Goal: Information Seeking & Learning: Learn about a topic

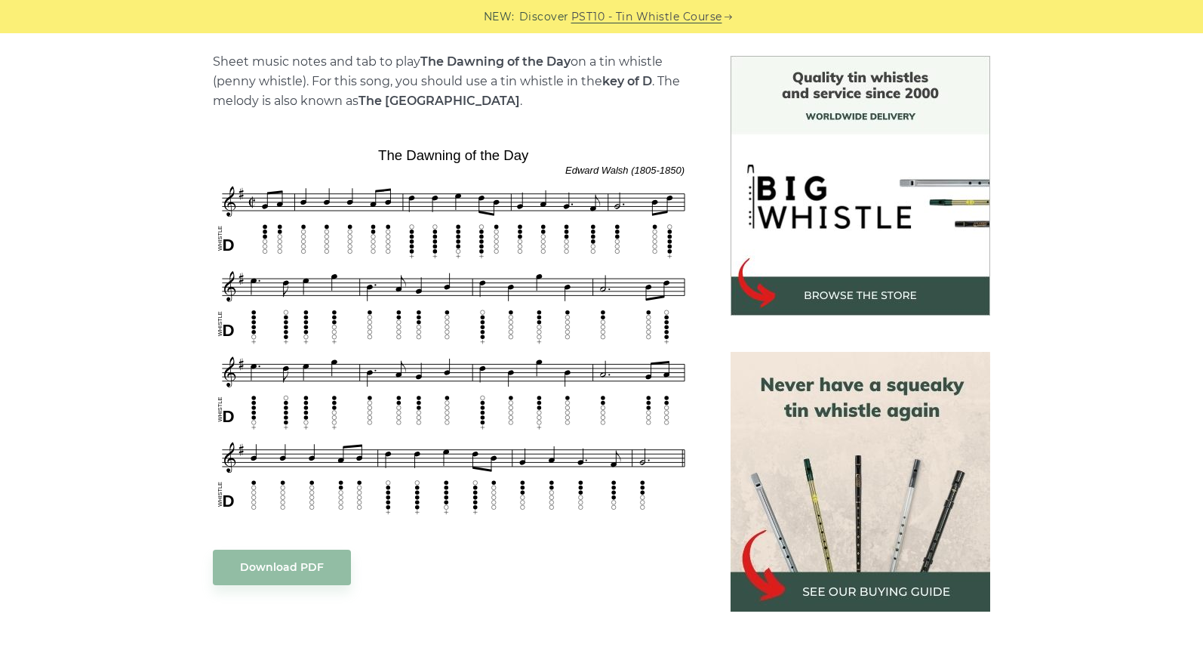
scroll to position [405, 0]
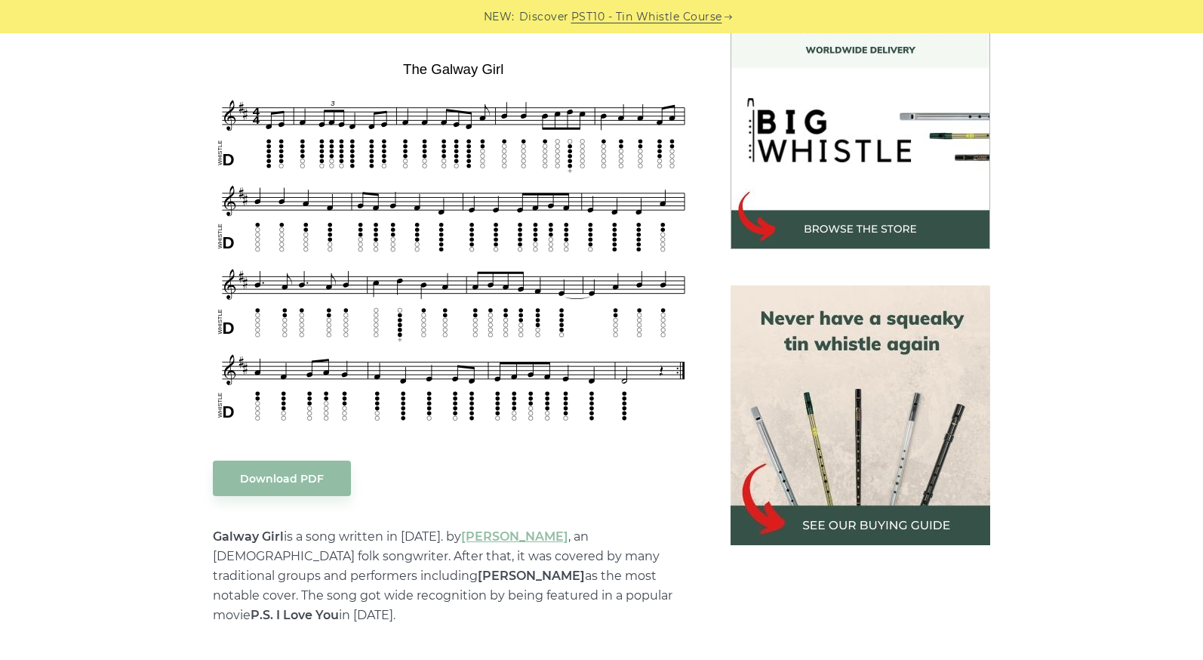
scroll to position [453, 0]
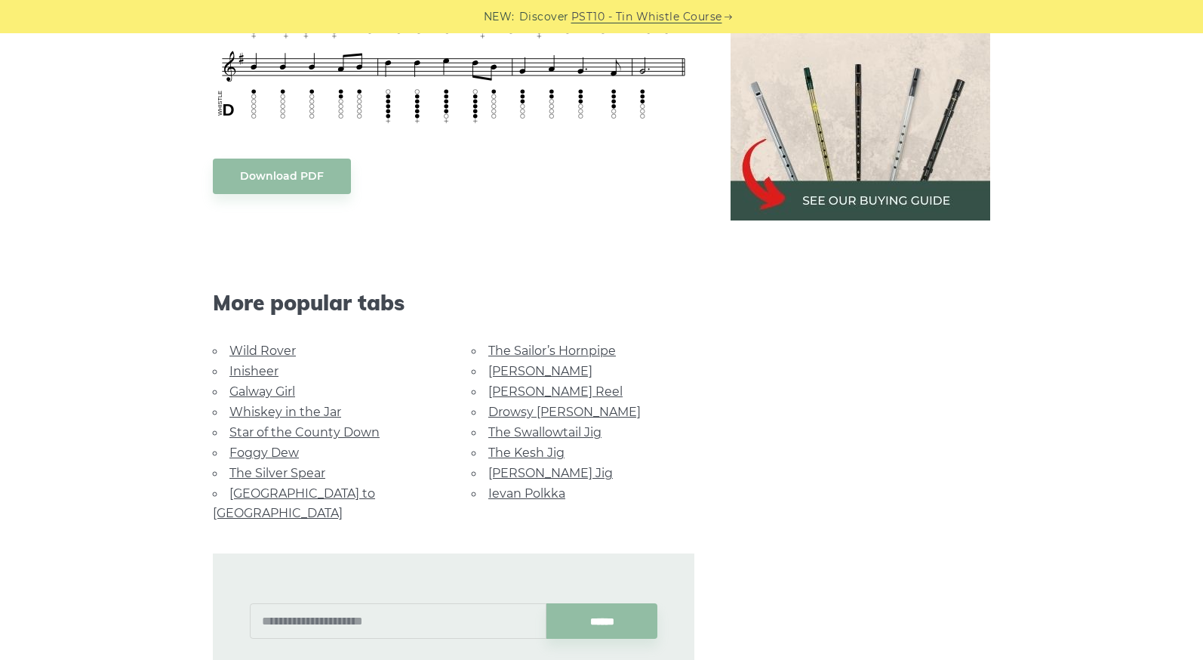
scroll to position [864, 0]
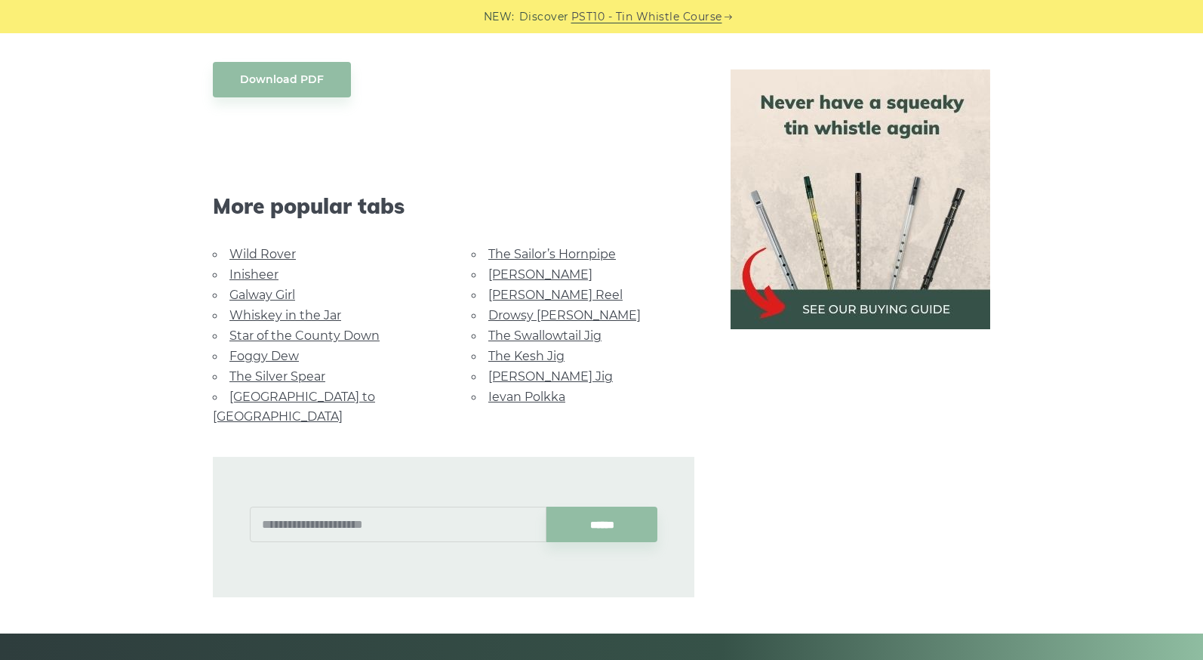
click at [328, 340] on link "Star of the County Down" at bounding box center [304, 335] width 150 height 14
click at [284, 358] on link "Foggy Dew" at bounding box center [263, 356] width 69 height 14
click at [270, 253] on link "Wild Rover" at bounding box center [262, 254] width 66 height 14
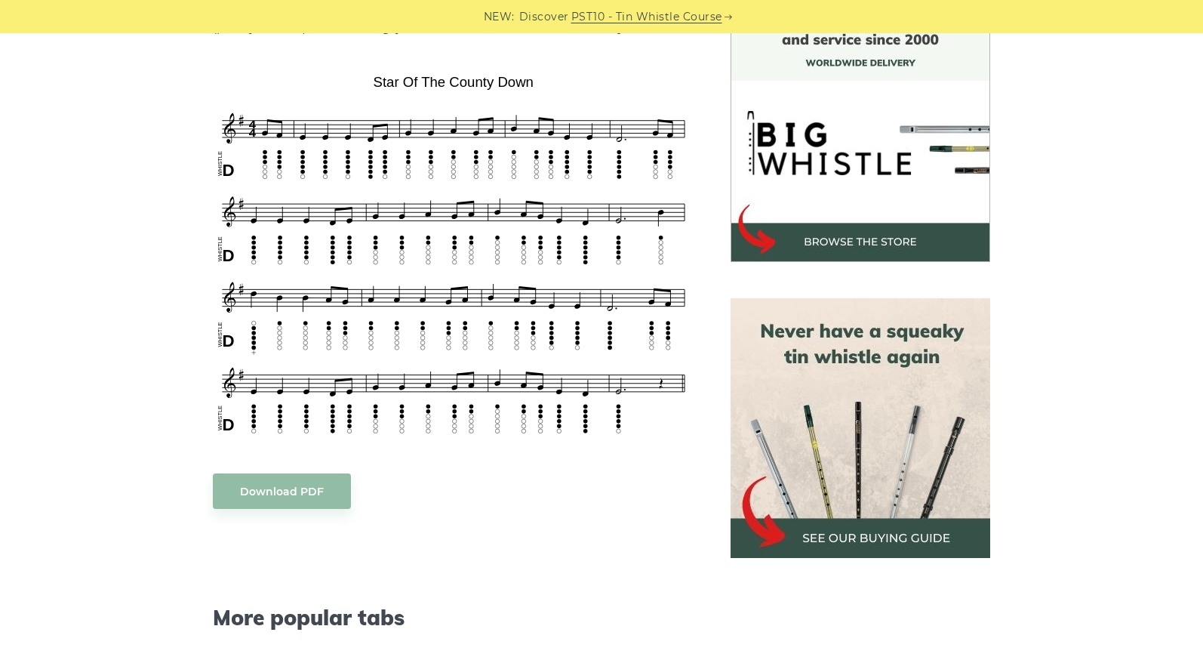
scroll to position [438, 0]
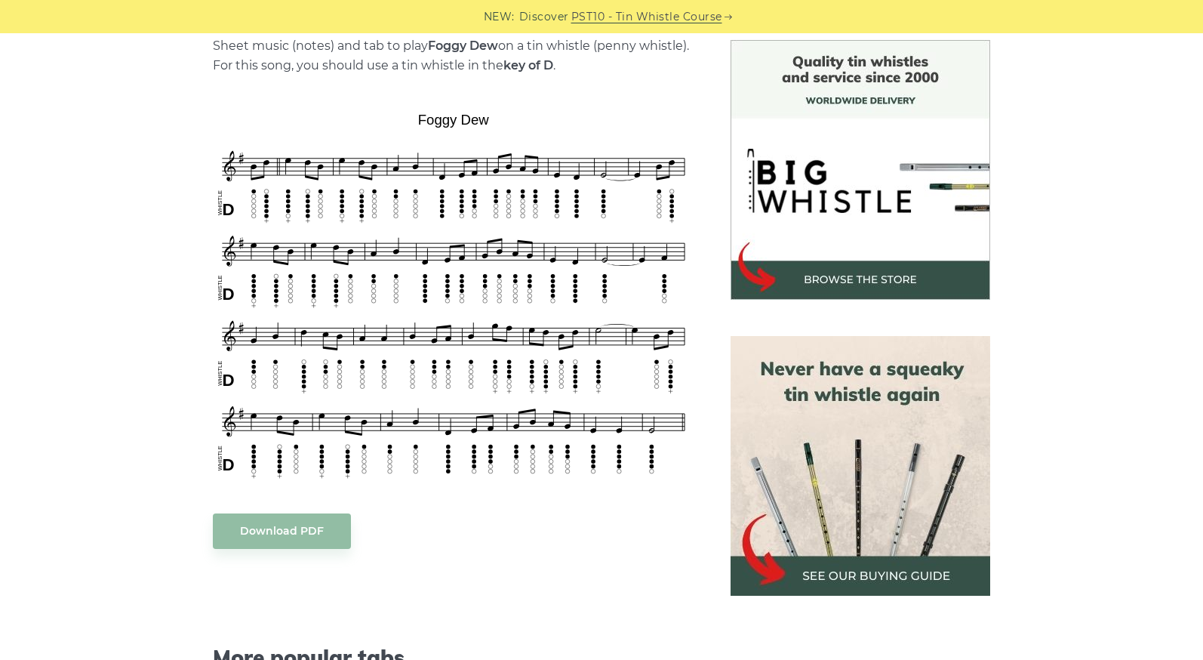
scroll to position [389, 0]
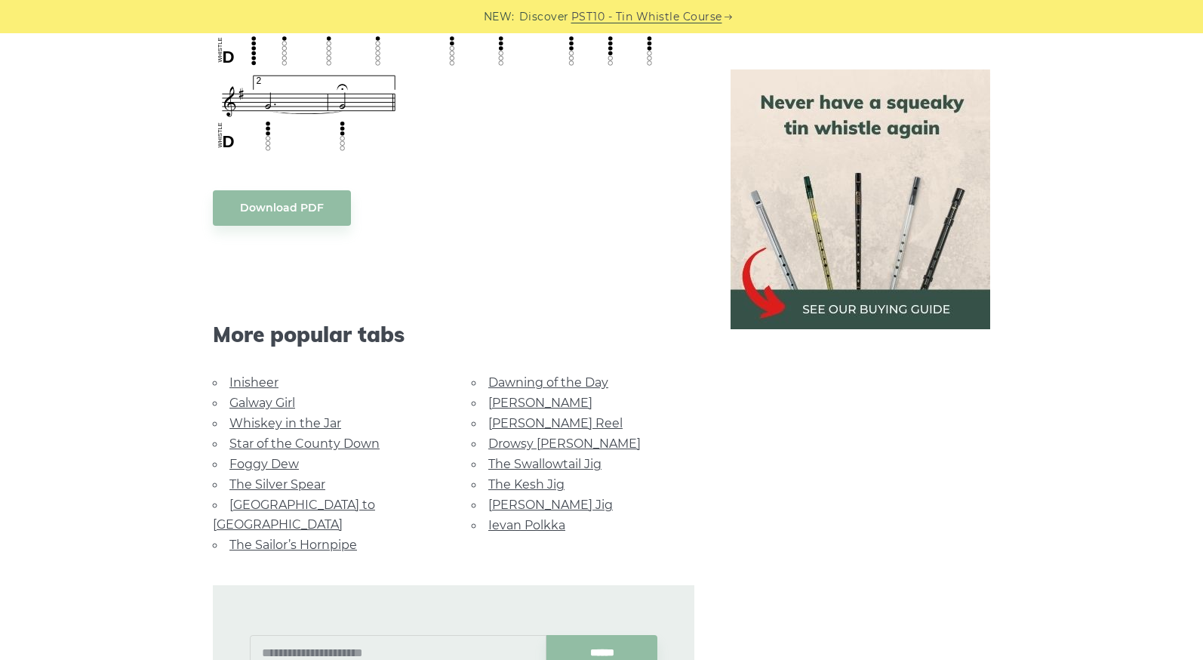
scroll to position [1239, 0]
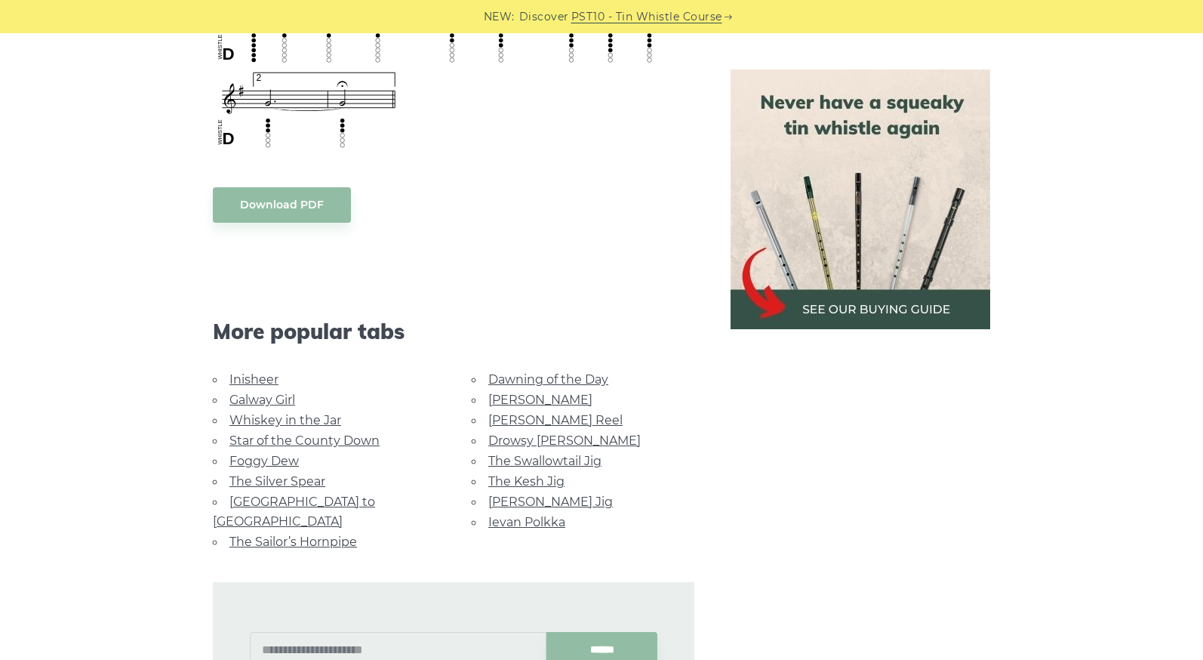
click at [325, 421] on link "Whiskey in the Jar" at bounding box center [285, 420] width 112 height 14
click at [371, 640] on input "text" at bounding box center [398, 649] width 297 height 35
type input "**********"
click at [590, 635] on input "******" at bounding box center [602, 649] width 112 height 35
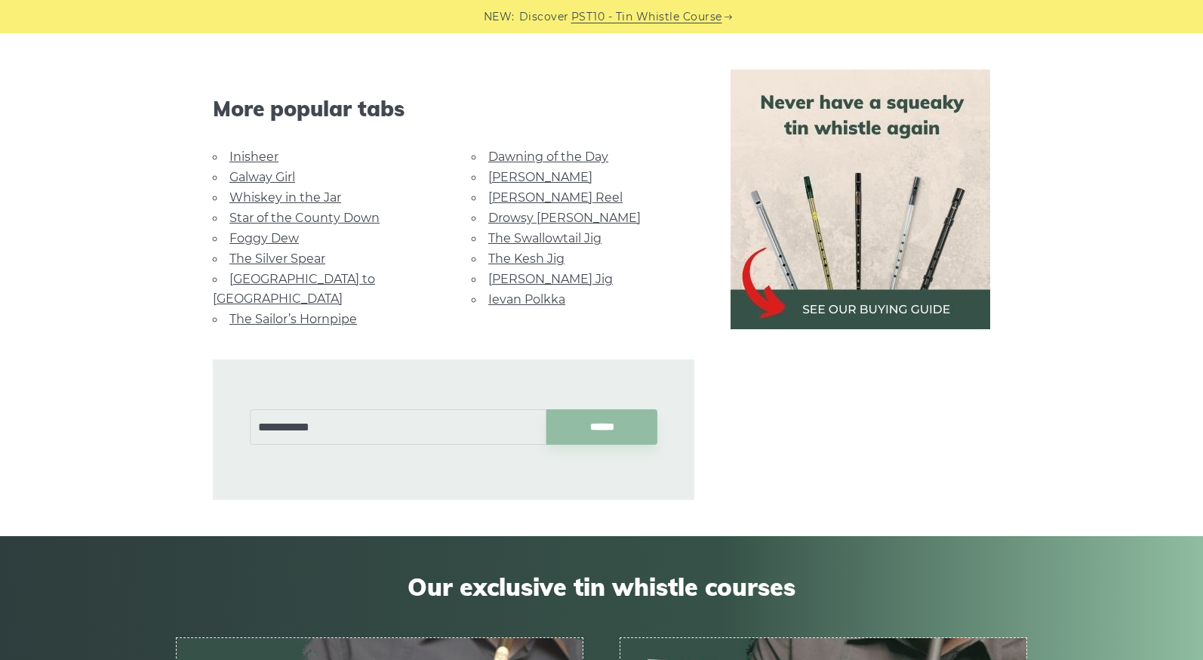
scroll to position [1506, 0]
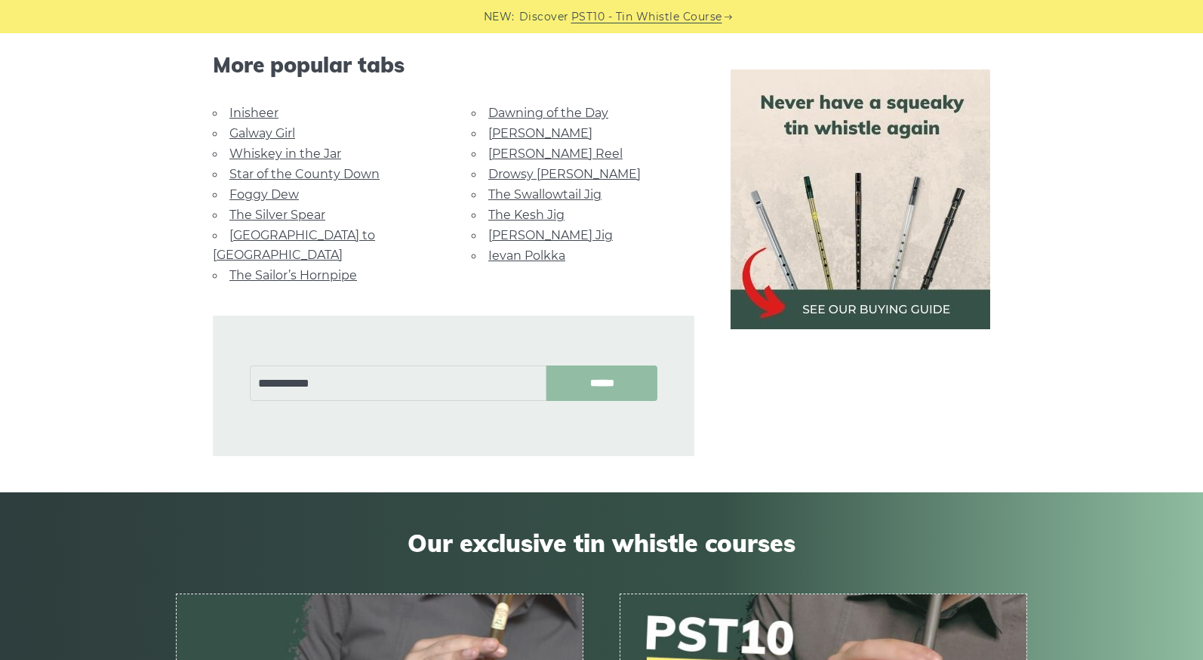
click at [632, 365] on input "******" at bounding box center [602, 382] width 112 height 35
click at [376, 394] on li "Irish Rover" at bounding box center [398, 398] width 277 height 18
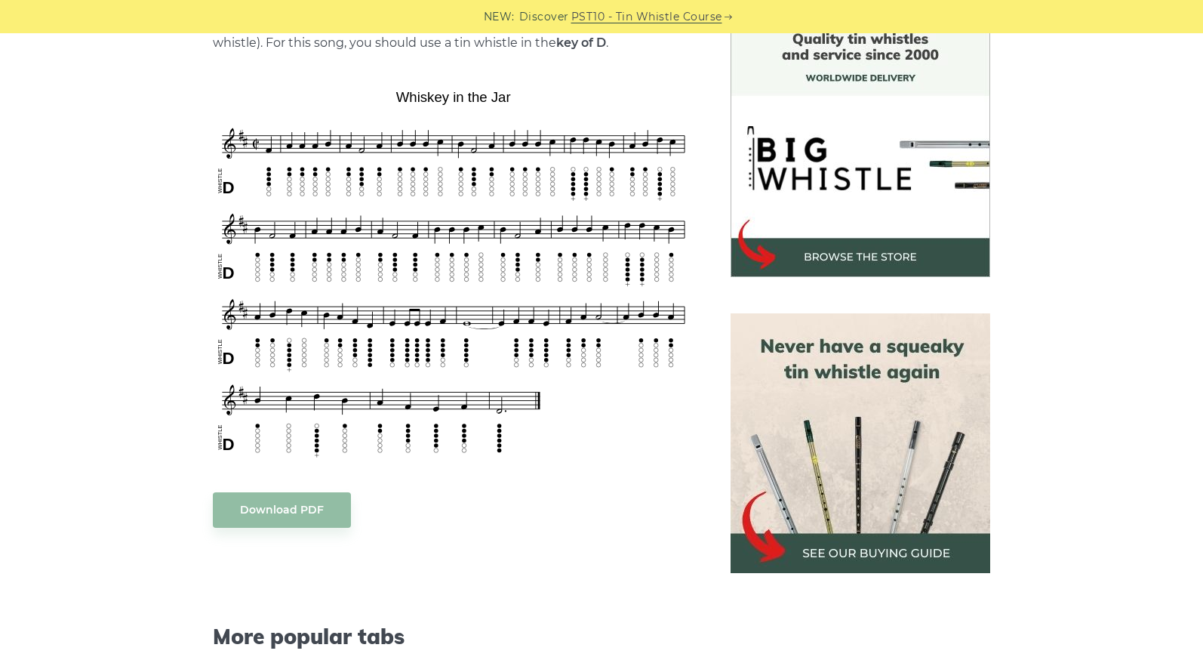
scroll to position [420, 0]
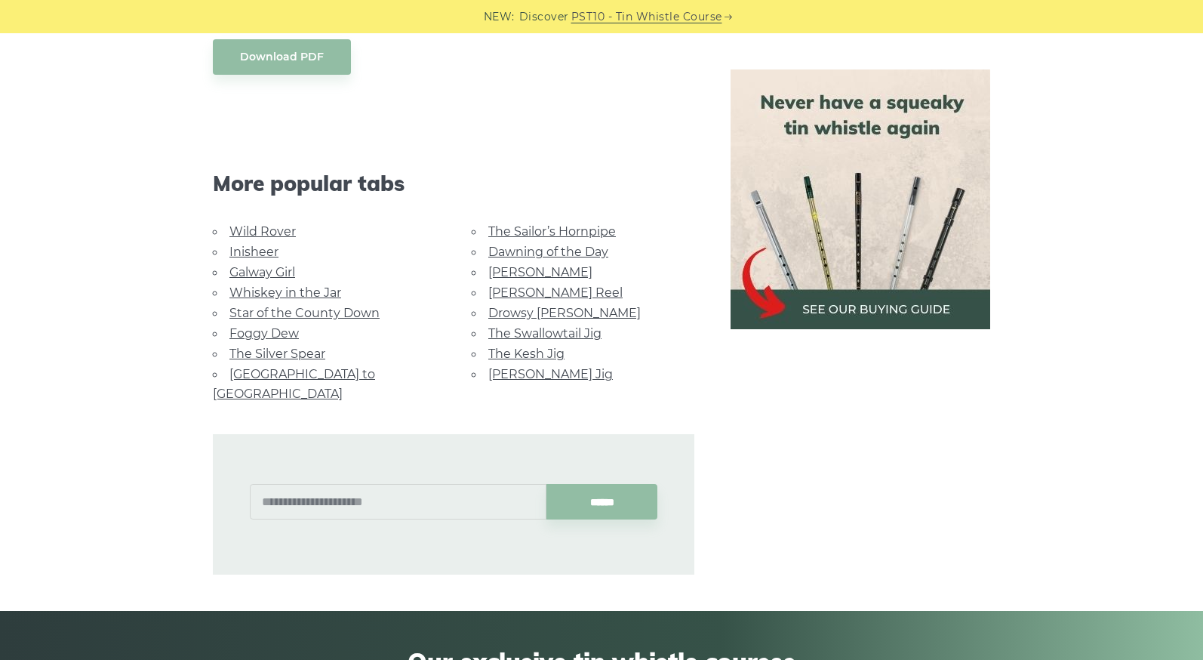
scroll to position [871, 0]
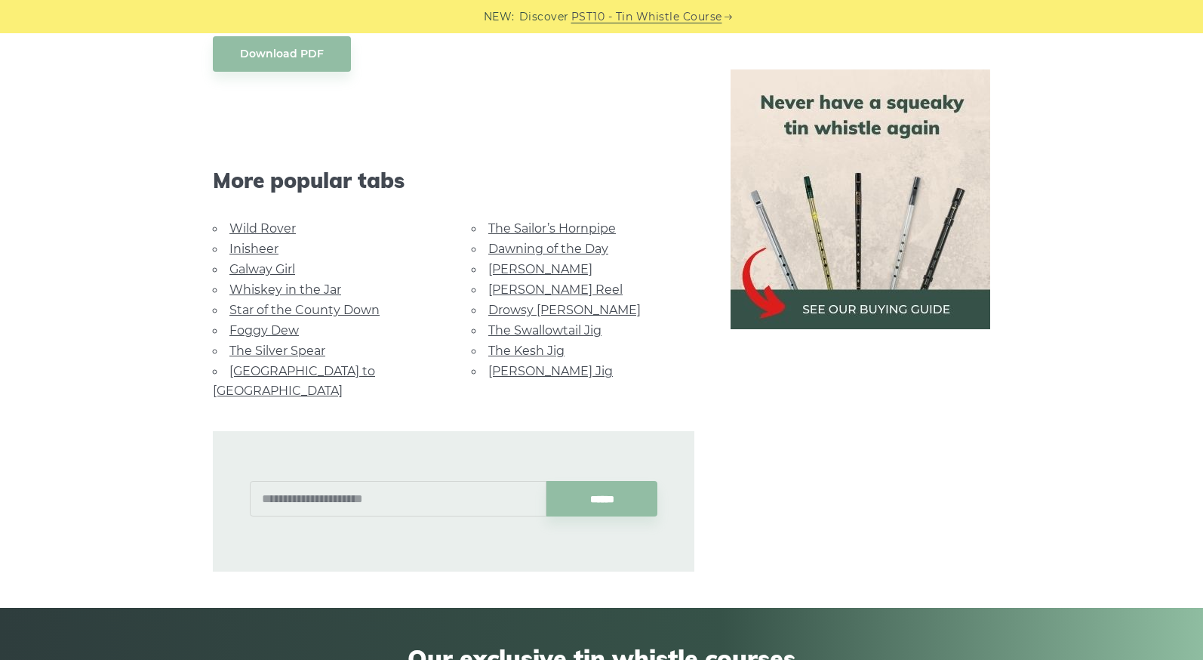
click at [343, 373] on link "[GEOGRAPHIC_DATA] to [GEOGRAPHIC_DATA]" at bounding box center [294, 381] width 162 height 34
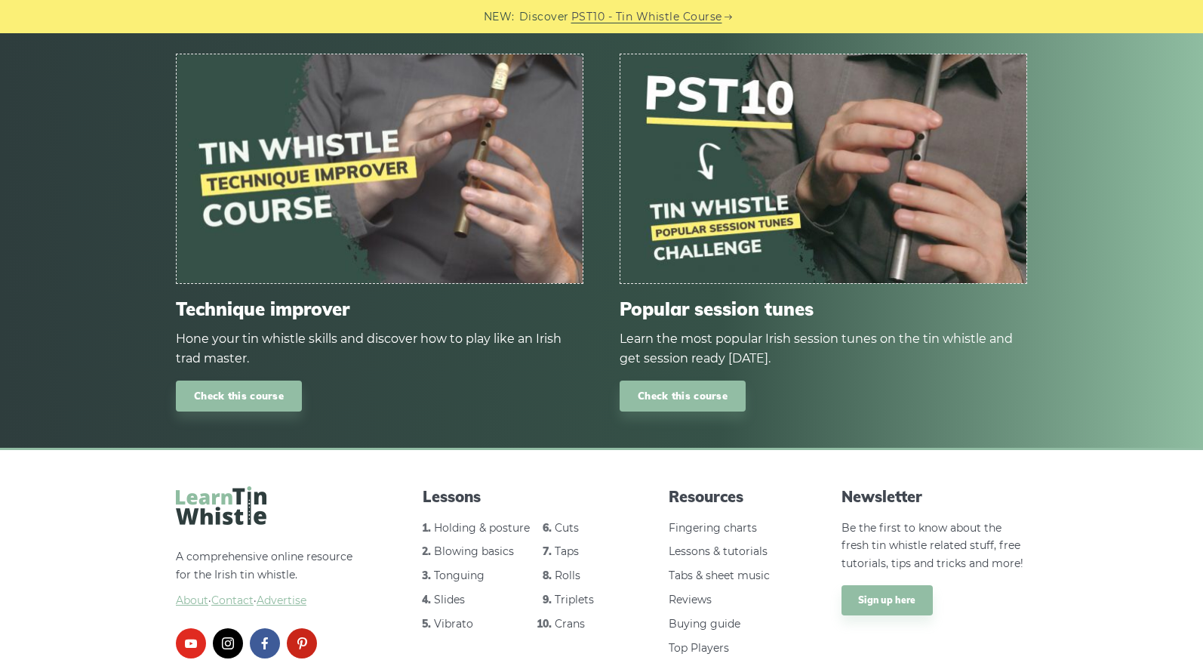
scroll to position [1512, 0]
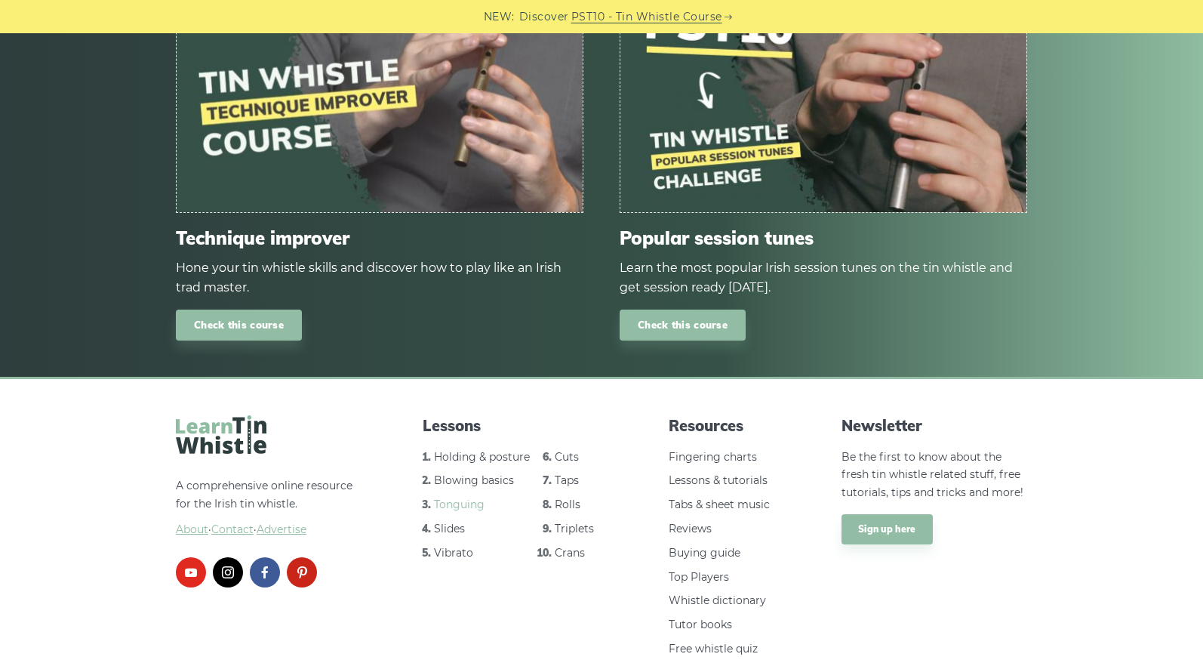
click at [469, 497] on link "Tonguing" at bounding box center [459, 504] width 51 height 14
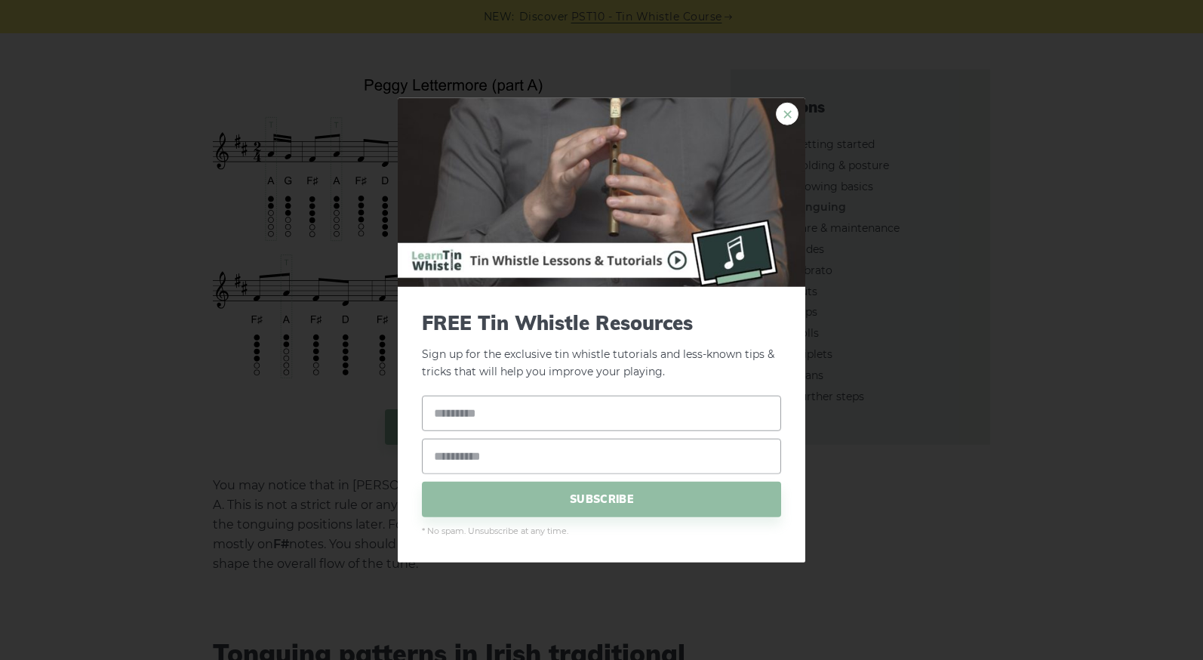
scroll to position [3357, 0]
